Goal: Task Accomplishment & Management: Use online tool/utility

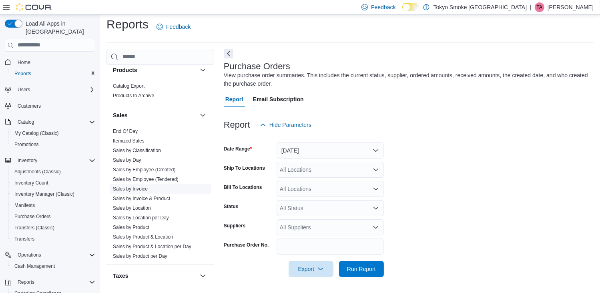
scroll to position [520, 0]
click at [147, 206] on link "Sales by Location" at bounding box center [132, 207] width 38 height 6
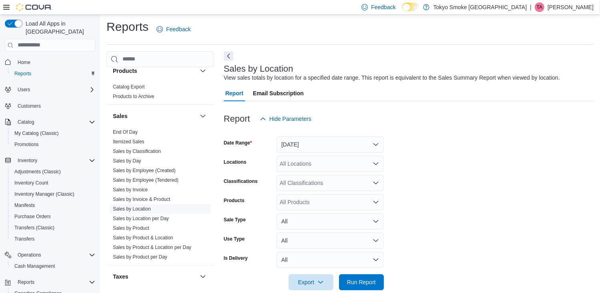
scroll to position [15, 0]
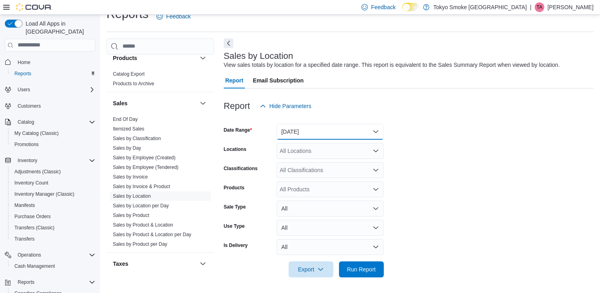
click at [331, 126] on button "[DATE]" at bounding box center [329, 132] width 107 height 16
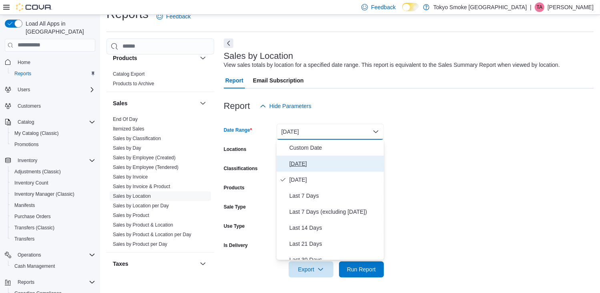
click at [342, 159] on span "[DATE]" at bounding box center [334, 164] width 91 height 10
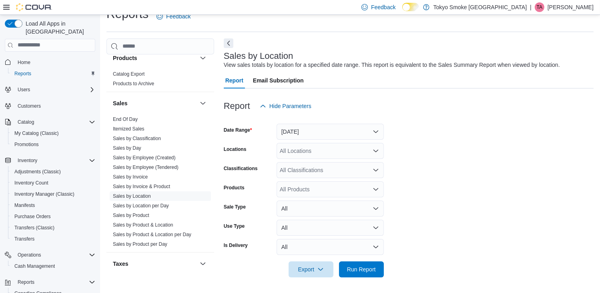
click at [472, 243] on form "Date Range [DATE] Locations All Locations Classifications All Classifications P…" at bounding box center [409, 195] width 370 height 163
click at [348, 271] on span "Run Report" at bounding box center [361, 269] width 29 height 8
